Goal: Communication & Community: Participate in discussion

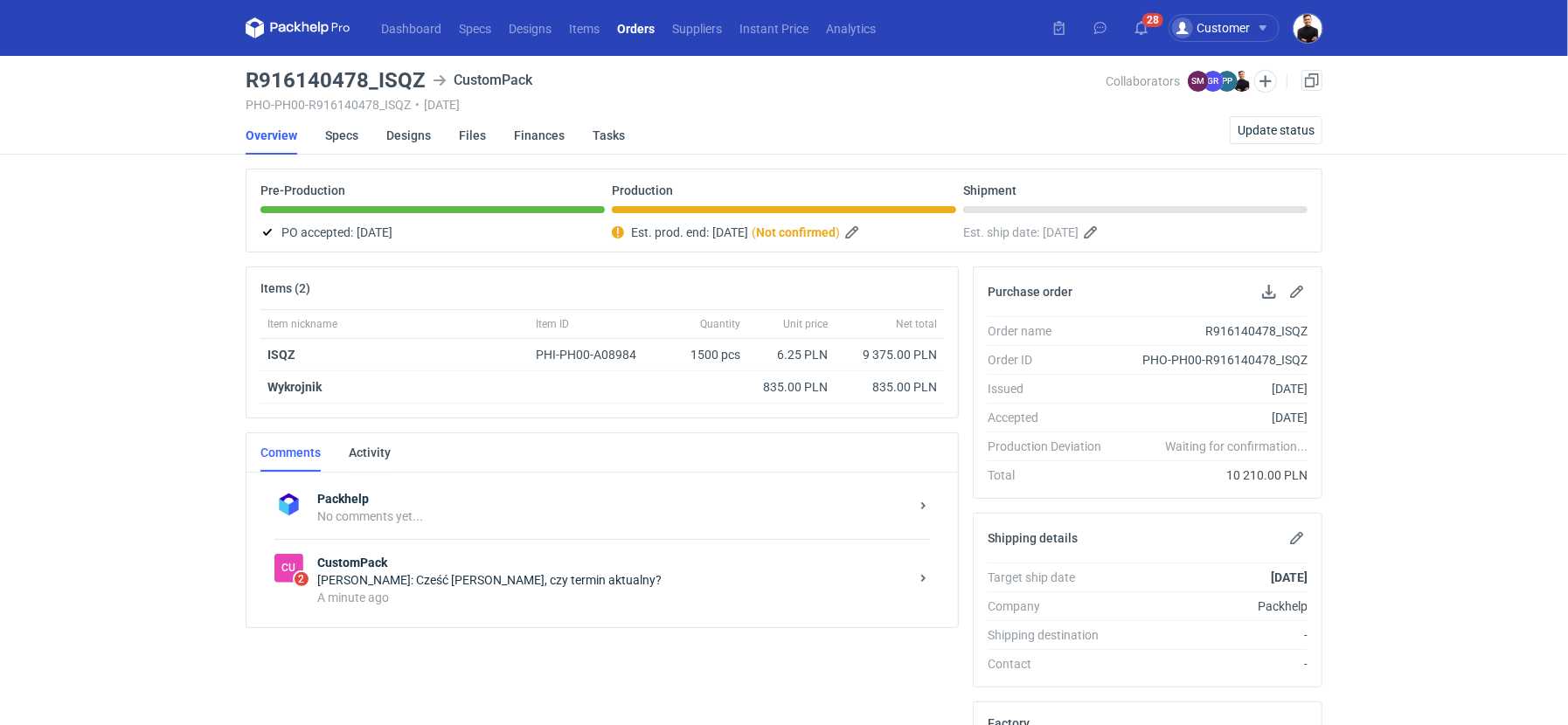
click at [544, 566] on strong "CustomPack" at bounding box center [612, 562] width 591 height 17
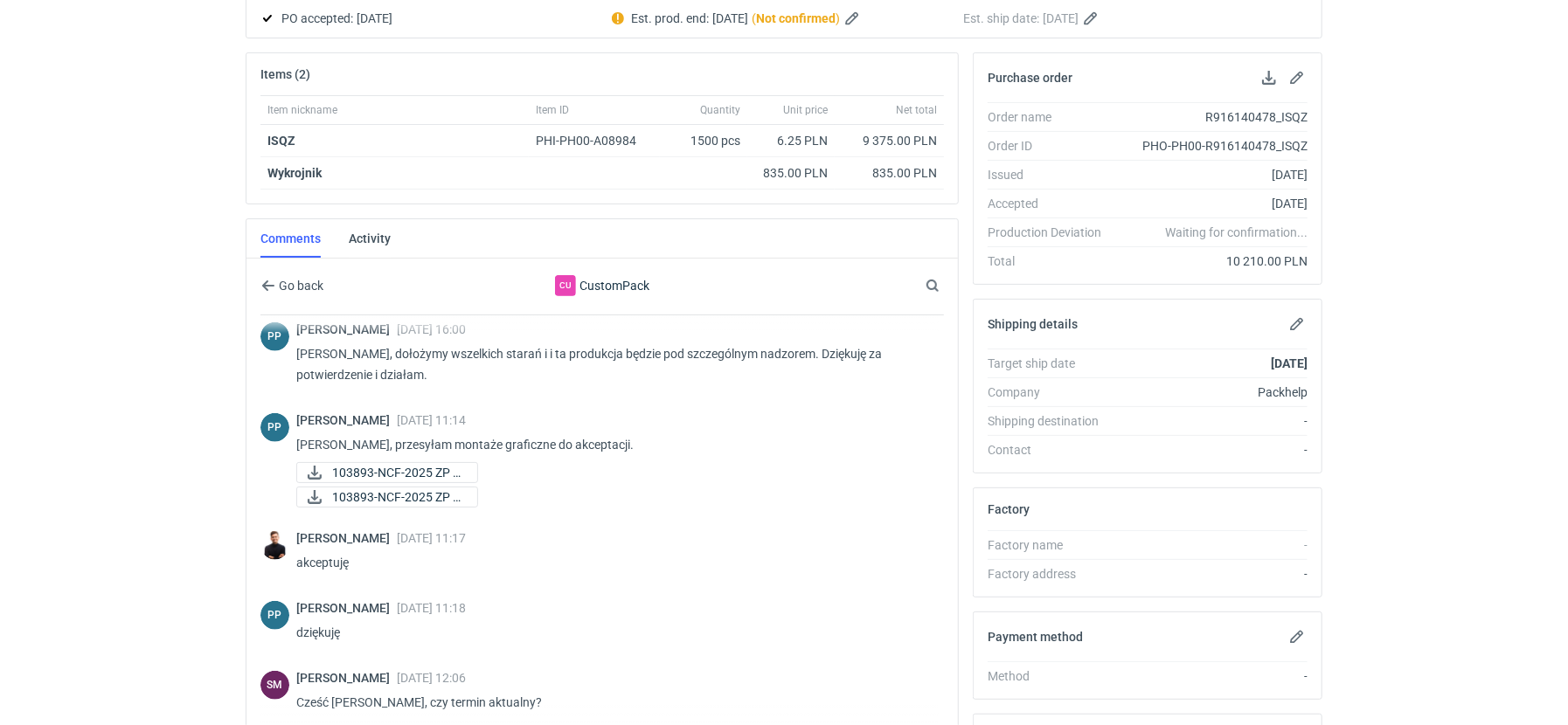
scroll to position [409, 0]
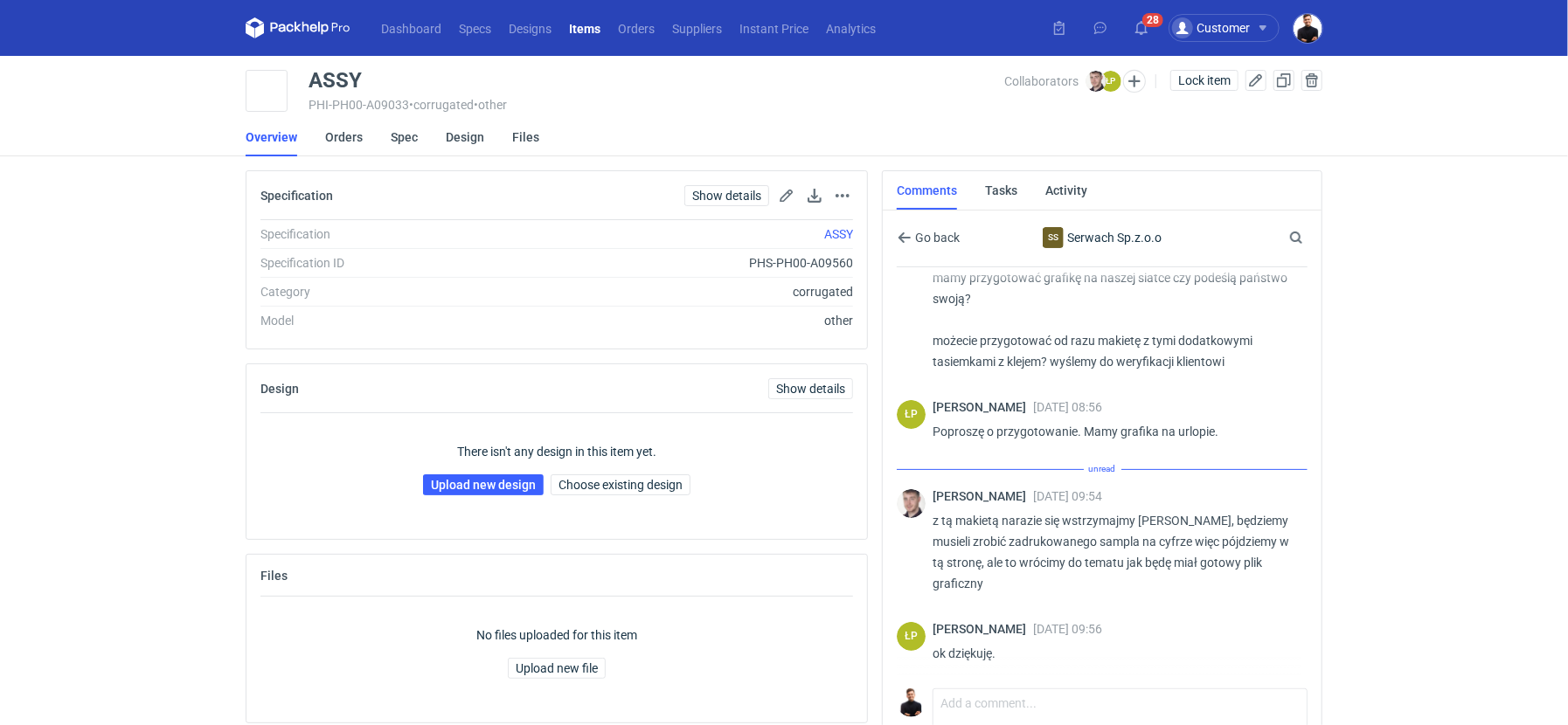
scroll to position [59, 0]
